Goal: Communication & Community: Answer question/provide support

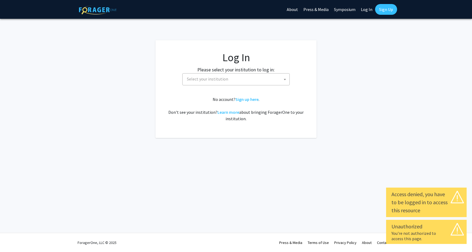
click at [211, 78] on span "Select your institution" at bounding box center [207, 78] width 41 height 5
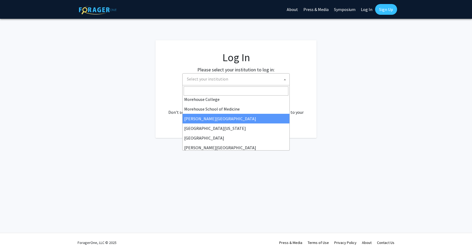
scroll to position [161, 0]
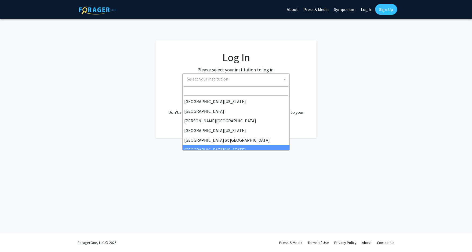
select select "13"
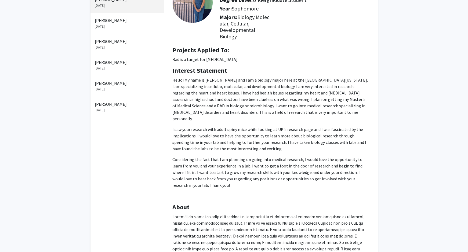
scroll to position [134, 0]
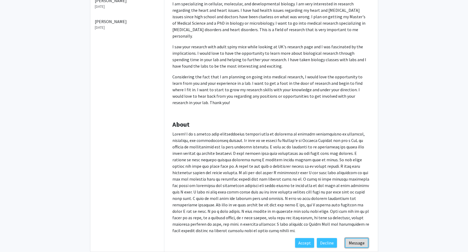
click at [355, 238] on button "Message" at bounding box center [356, 243] width 23 height 10
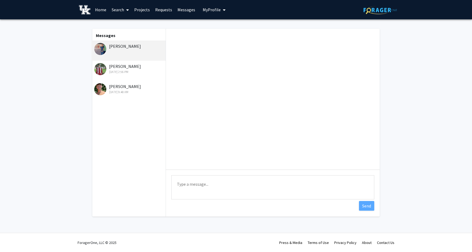
click at [212, 185] on textarea "Type a message" at bounding box center [272, 187] width 203 height 24
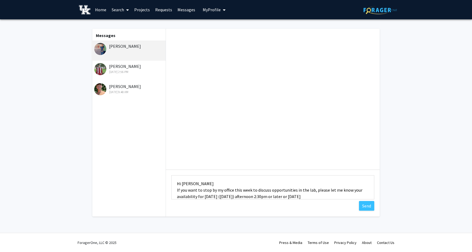
scroll to position [7, 0]
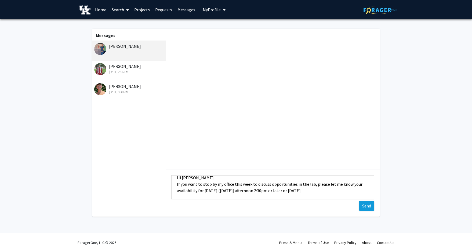
type textarea "Hi [PERSON_NAME] If you want to stop by my office this week to discuss opportun…"
click at [365, 206] on button "Send" at bounding box center [366, 206] width 15 height 10
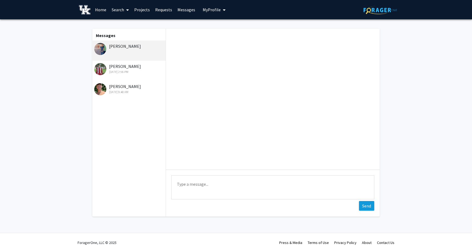
scroll to position [0, 0]
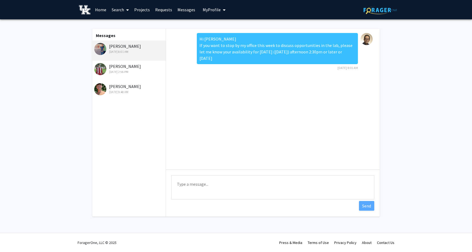
click at [132, 48] on div "[PERSON_NAME] [DATE] 8:01 AM" at bounding box center [129, 48] width 70 height 11
click at [118, 48] on div "[PERSON_NAME] [DATE] 8:01 AM" at bounding box center [129, 48] width 70 height 11
click at [184, 10] on link "Messages" at bounding box center [186, 9] width 23 height 19
click at [129, 50] on div "[DATE] 8:01 AM" at bounding box center [129, 51] width 70 height 5
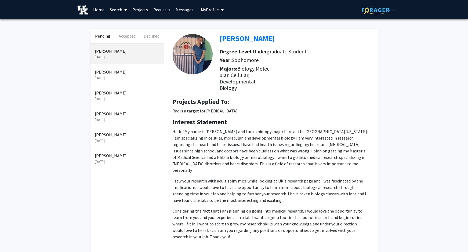
click at [103, 71] on p "[PERSON_NAME]" at bounding box center [127, 72] width 65 height 6
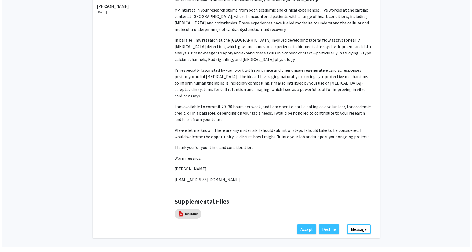
scroll to position [157, 0]
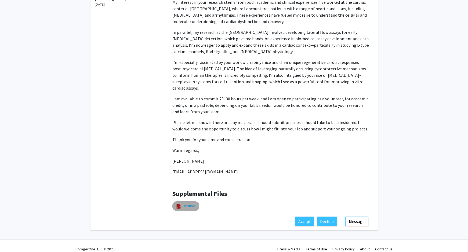
click at [186, 203] on link "Resume" at bounding box center [189, 206] width 13 height 6
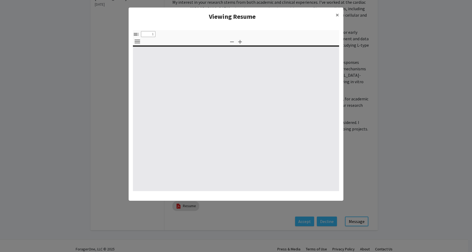
select select "custom"
type input "0"
select select "custom"
type input "1"
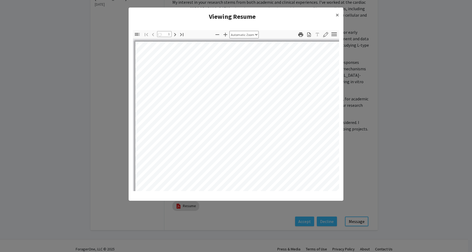
select select "auto"
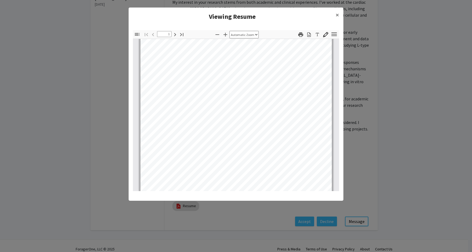
scroll to position [54, 0]
type input "3"
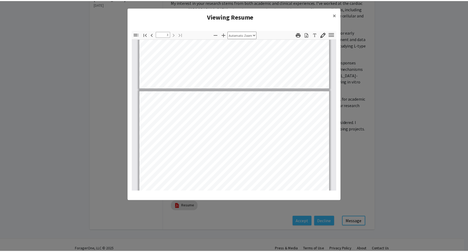
scroll to position [484, 0]
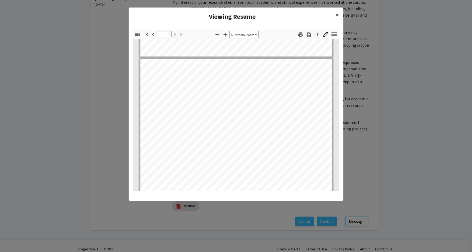
click at [338, 15] on span "×" at bounding box center [337, 15] width 3 height 8
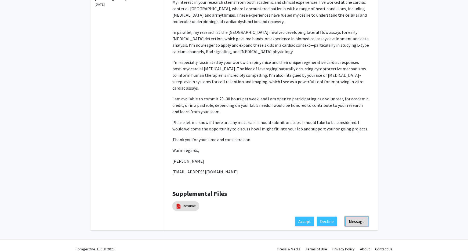
click at [358, 217] on button "Message" at bounding box center [356, 222] width 23 height 10
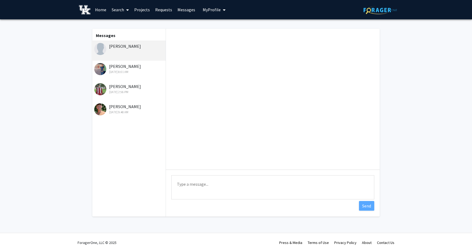
click at [225, 187] on textarea "Type a message" at bounding box center [272, 187] width 203 height 24
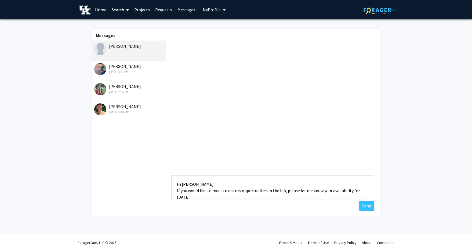
scroll to position [1, 0]
type textarea "Hi Krithik If you would like to meet to discuss opportunities in the lab, pleas…"
click at [365, 205] on button "Send" at bounding box center [366, 206] width 15 height 10
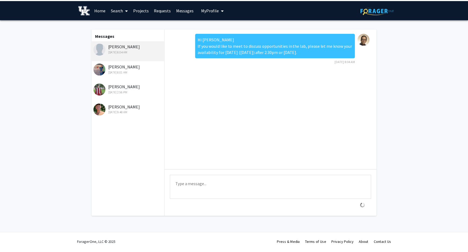
scroll to position [0, 0]
